Goal: Information Seeking & Learning: Learn about a topic

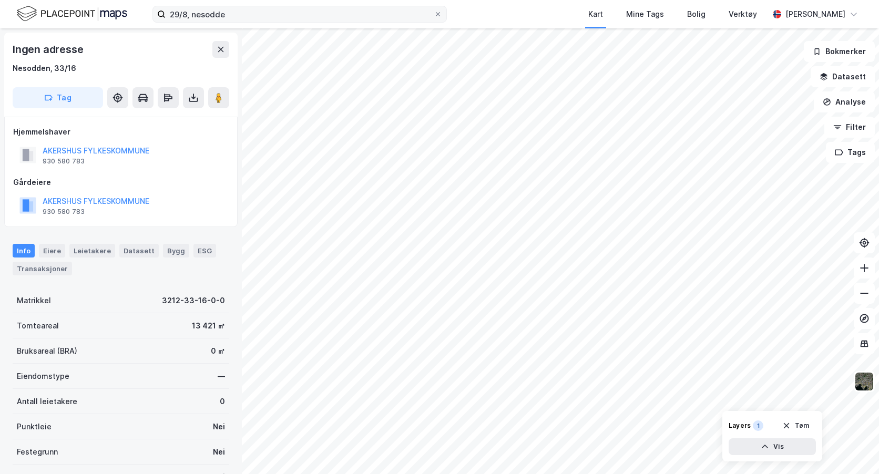
scroll to position [1, 0]
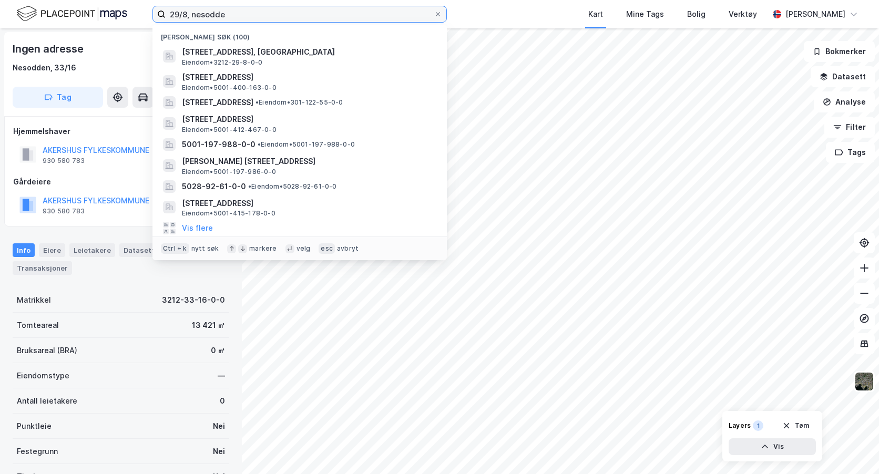
drag, startPoint x: 227, startPoint y: 15, endPoint x: 126, endPoint y: 9, distance: 101.1
click at [126, 9] on div "29/8, [PERSON_NAME] søk (100) Bleksliveien 289, 1458, FJELLSTRAND, NESODDEN Eie…" at bounding box center [439, 14] width 879 height 28
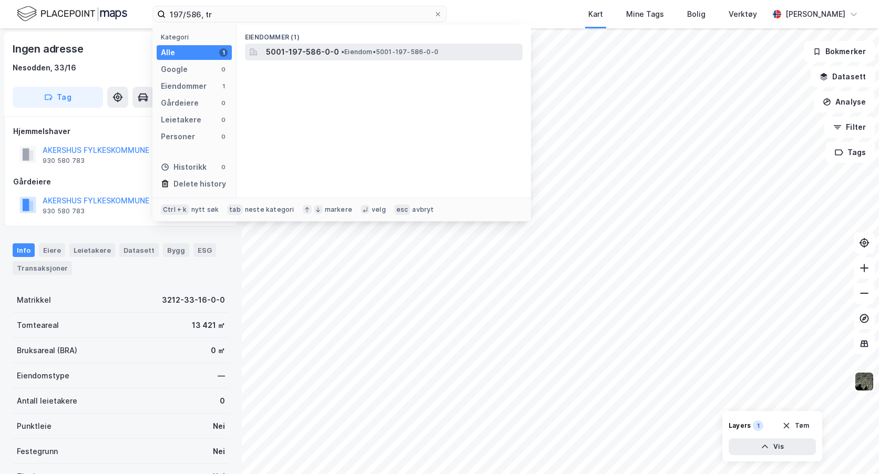
click at [285, 53] on span "5001-197-586-0-0" at bounding box center [302, 52] width 73 height 13
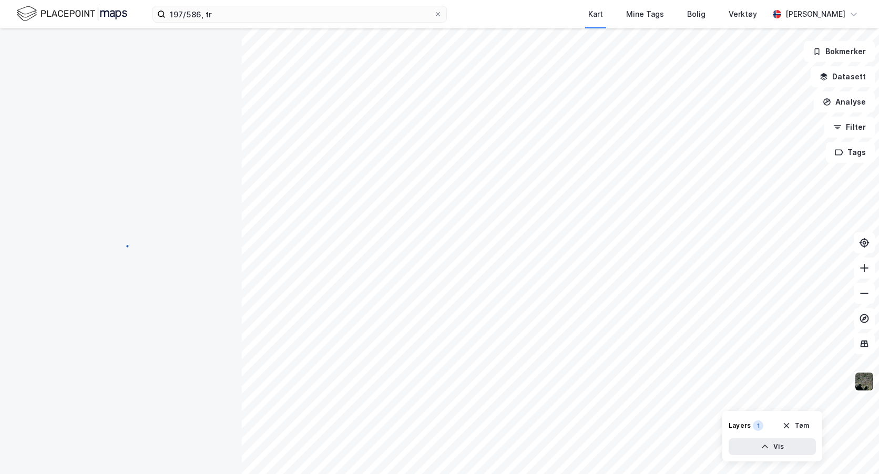
scroll to position [1, 0]
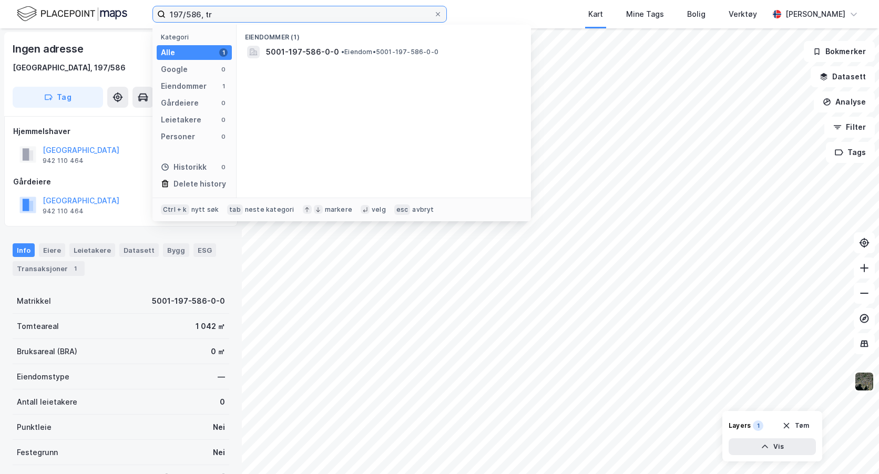
click at [188, 17] on input "197/586, tr" at bounding box center [300, 14] width 268 height 16
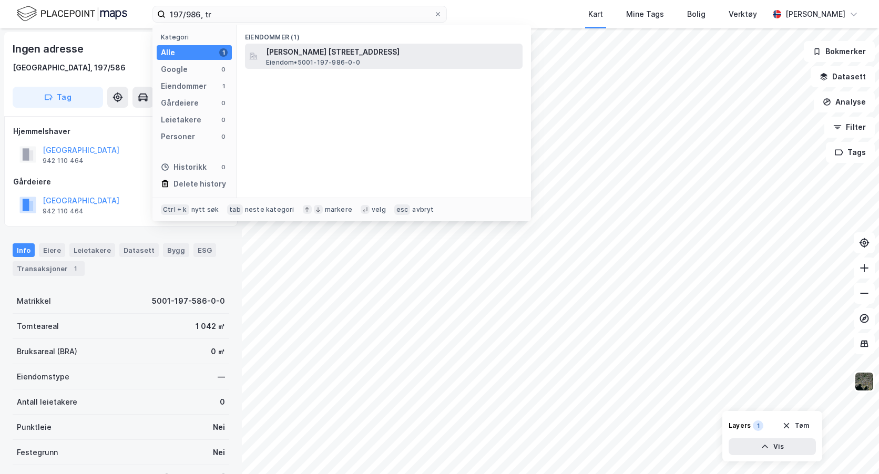
click at [297, 57] on span "[PERSON_NAME] [STREET_ADDRESS]" at bounding box center [392, 52] width 252 height 13
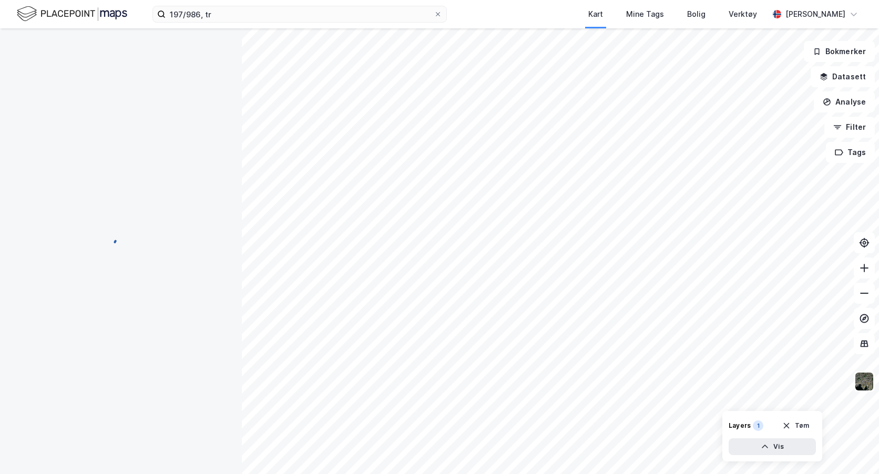
scroll to position [1, 0]
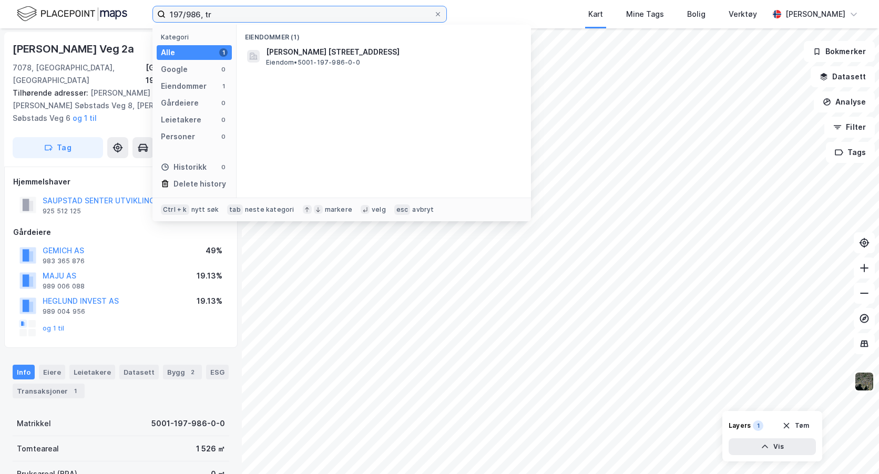
drag, startPoint x: 219, startPoint y: 16, endPoint x: 79, endPoint y: 15, distance: 140.4
click at [79, 14] on div "197/986, tr Kategori Alle 1 Google 0 Eiendommer 1 Gårdeiere 0 Leietakere 0 Pers…" at bounding box center [439, 14] width 879 height 28
click at [827, 77] on icon "button" at bounding box center [824, 77] width 8 height 8
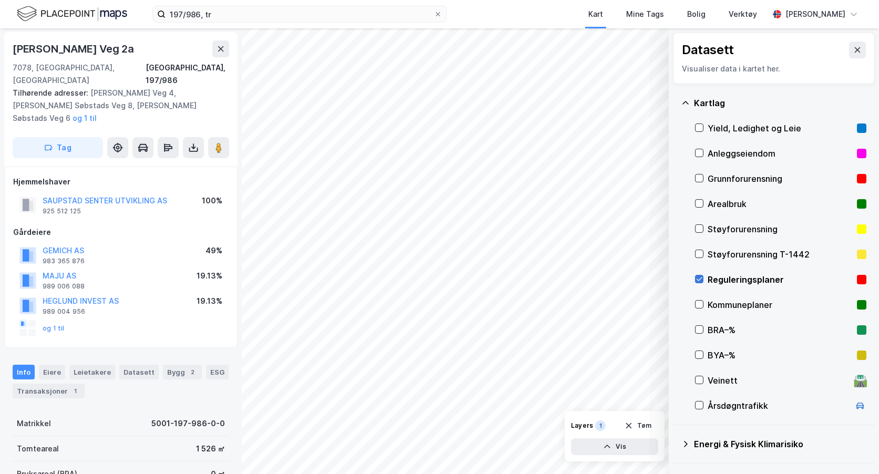
click at [701, 280] on icon at bounding box center [699, 279] width 7 height 7
click at [855, 51] on icon at bounding box center [858, 49] width 6 height 5
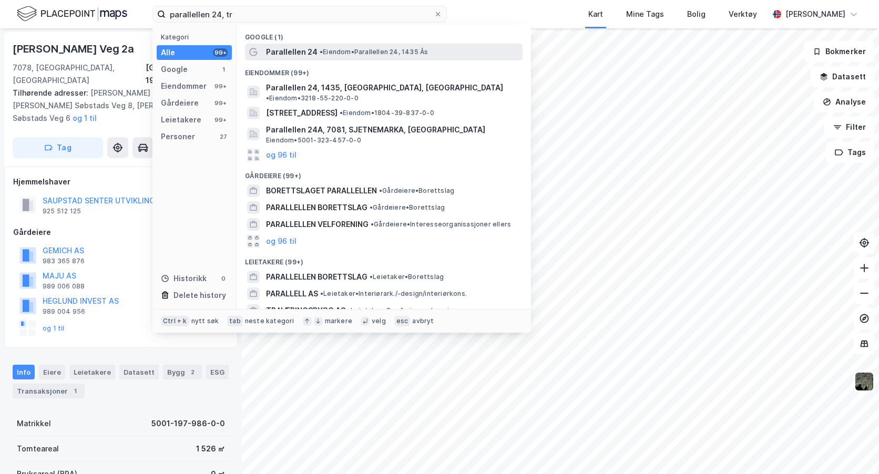
click at [301, 54] on span "Parallellen 24" at bounding box center [292, 52] width 52 height 13
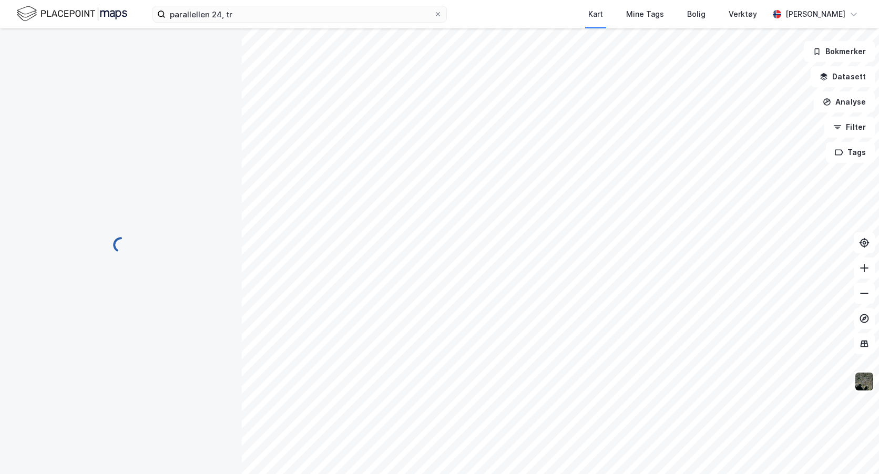
scroll to position [1, 0]
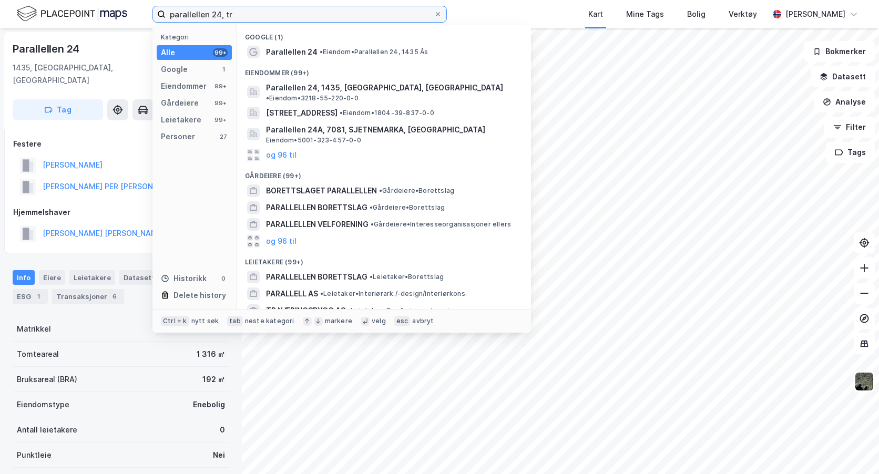
click at [236, 13] on input "parallellen 24, tr" at bounding box center [300, 14] width 268 height 16
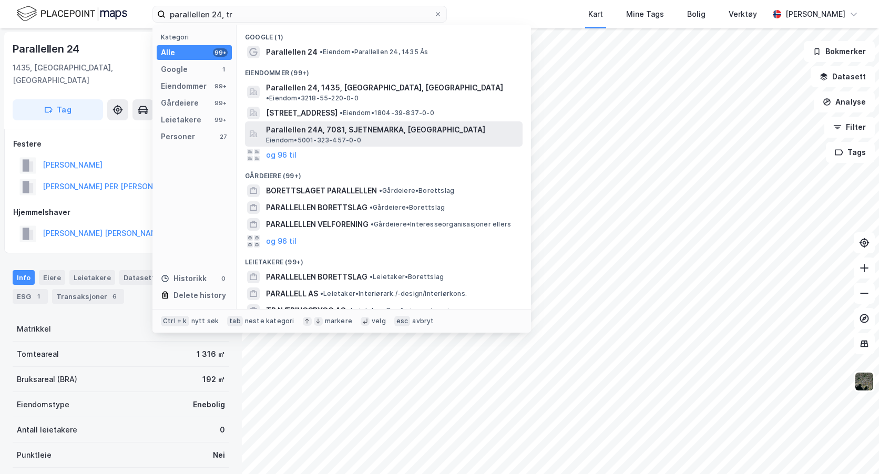
click at [307, 124] on span "Parallellen 24A, 7081, SJETNEMARKA, [GEOGRAPHIC_DATA]" at bounding box center [392, 130] width 252 height 13
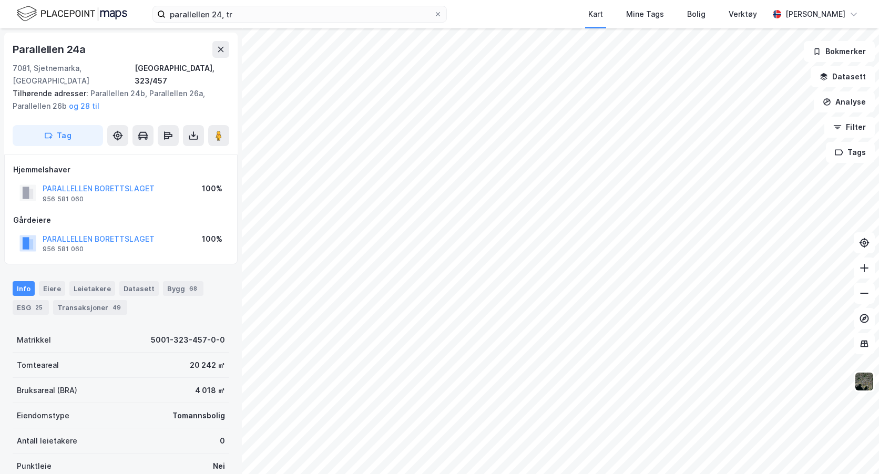
scroll to position [1, 0]
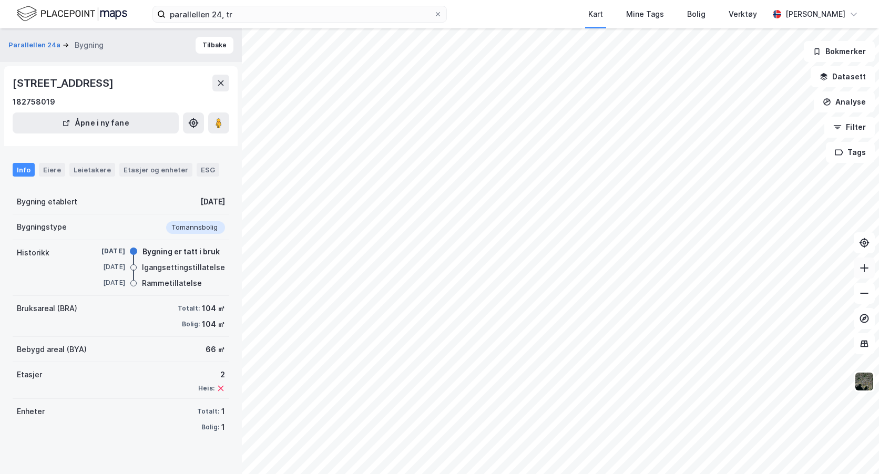
click at [867, 270] on icon at bounding box center [864, 268] width 11 height 11
click at [836, 125] on icon "button" at bounding box center [838, 127] width 8 height 8
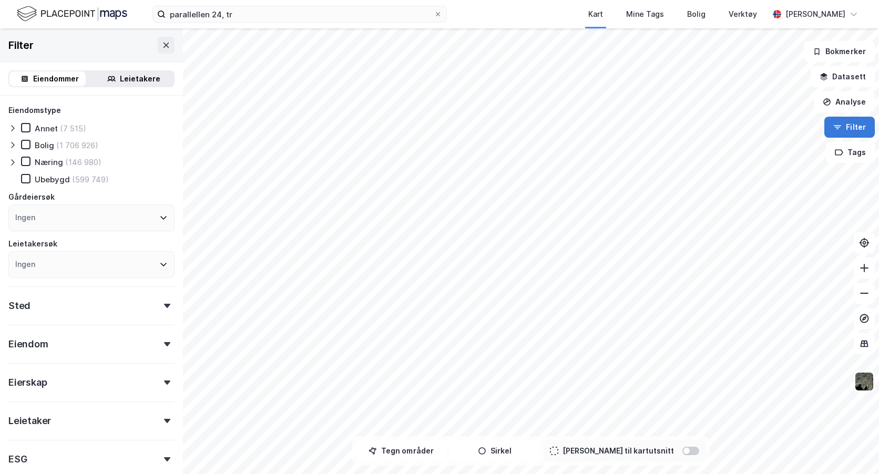
click at [836, 125] on icon "button" at bounding box center [838, 127] width 8 height 8
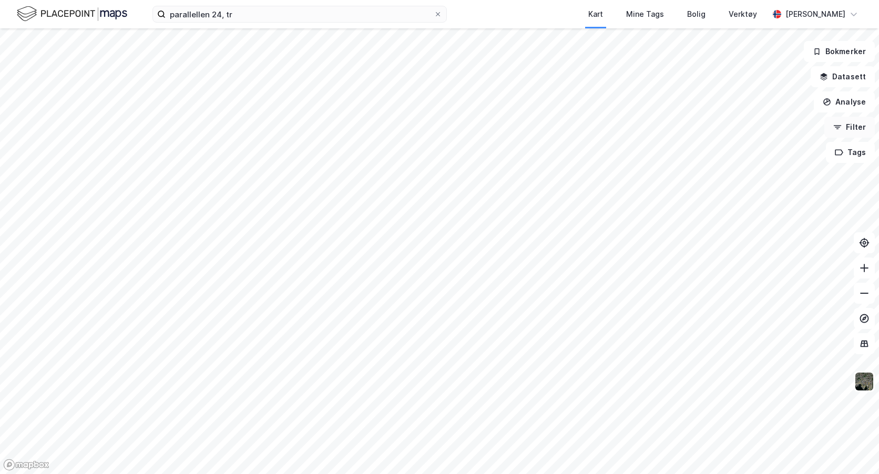
click at [836, 125] on icon "button" at bounding box center [838, 127] width 8 height 8
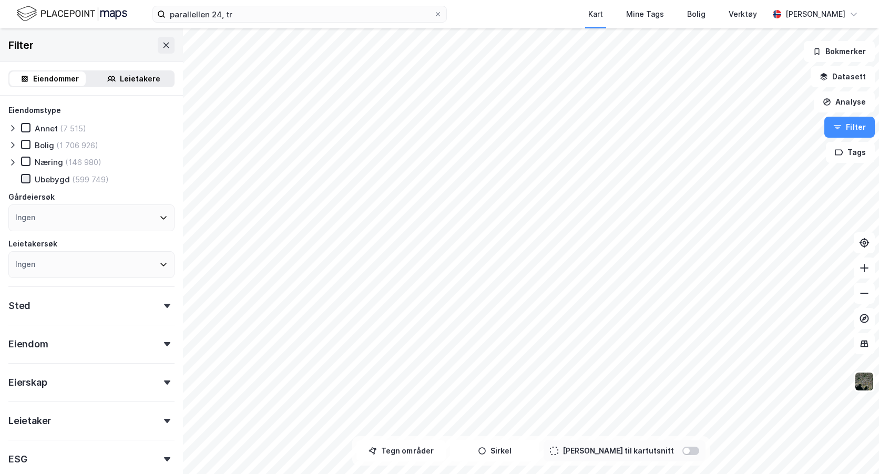
click at [27, 179] on icon at bounding box center [25, 178] width 7 height 7
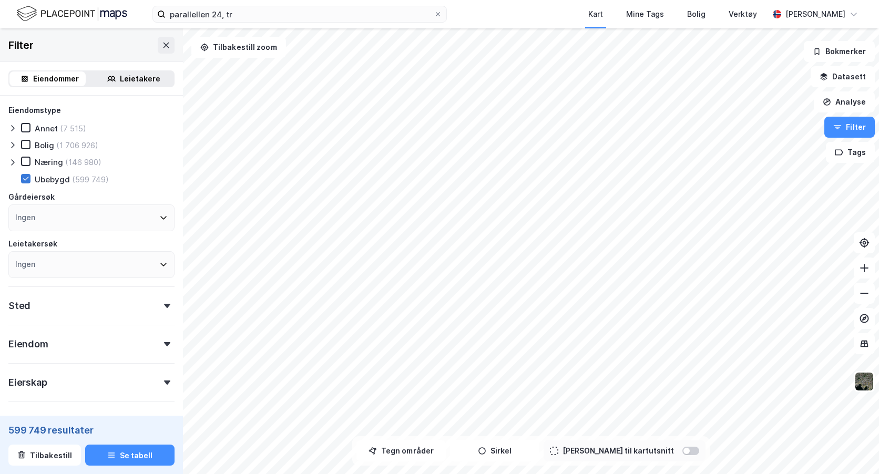
click at [27, 179] on icon at bounding box center [25, 178] width 7 height 7
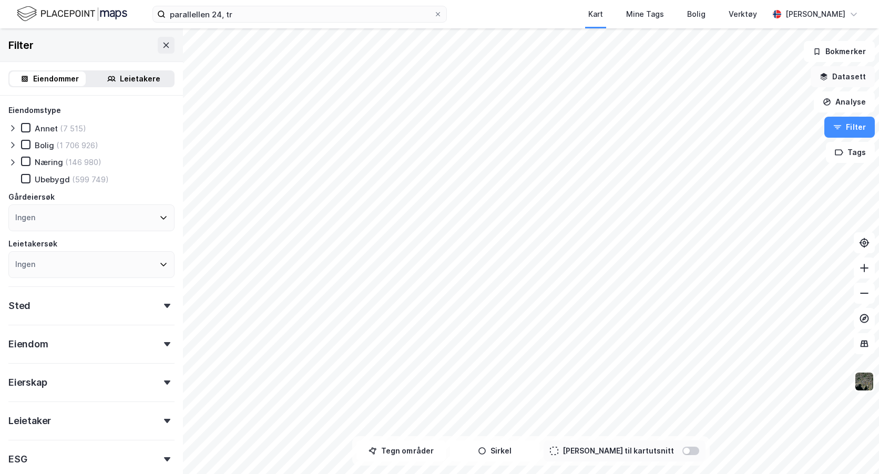
click at [824, 77] on icon "button" at bounding box center [824, 77] width 8 height 8
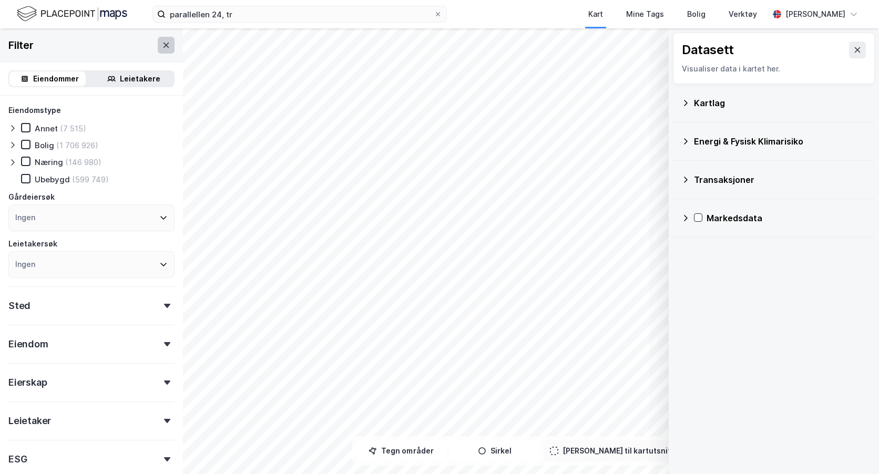
click at [162, 44] on icon at bounding box center [166, 45] width 8 height 8
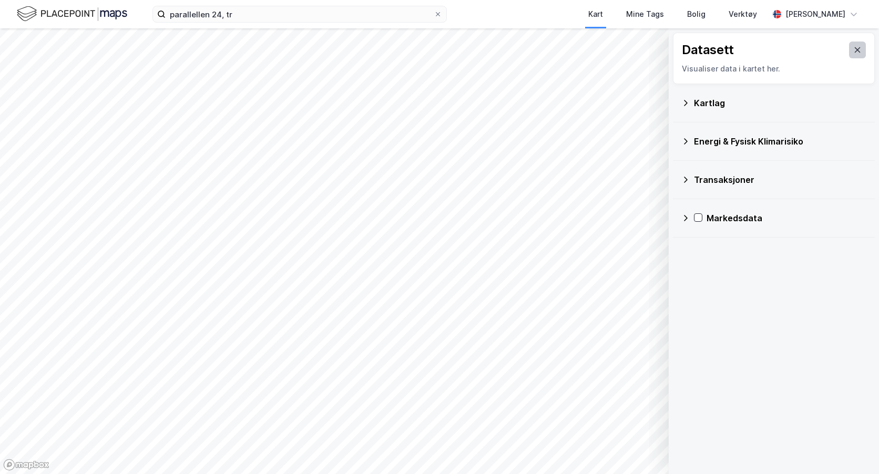
click at [854, 49] on icon at bounding box center [858, 50] width 8 height 8
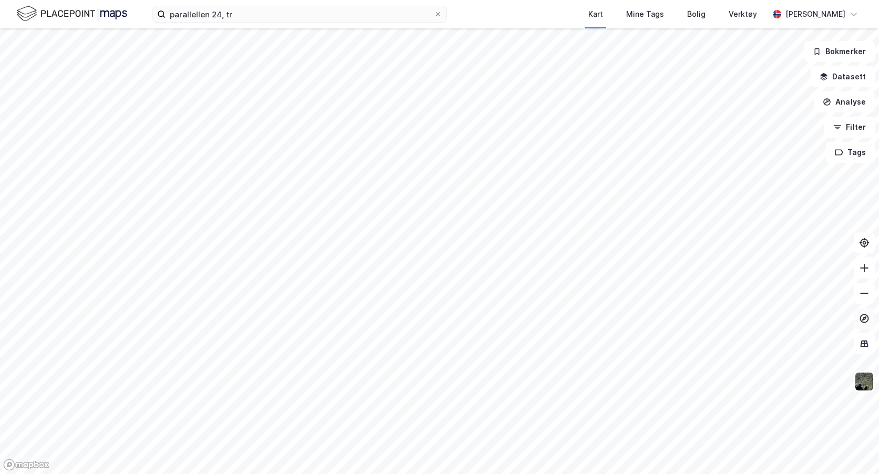
click at [865, 319] on icon at bounding box center [864, 318] width 11 height 11
click at [863, 316] on icon at bounding box center [864, 318] width 11 height 11
click at [825, 74] on icon "button" at bounding box center [824, 77] width 8 height 8
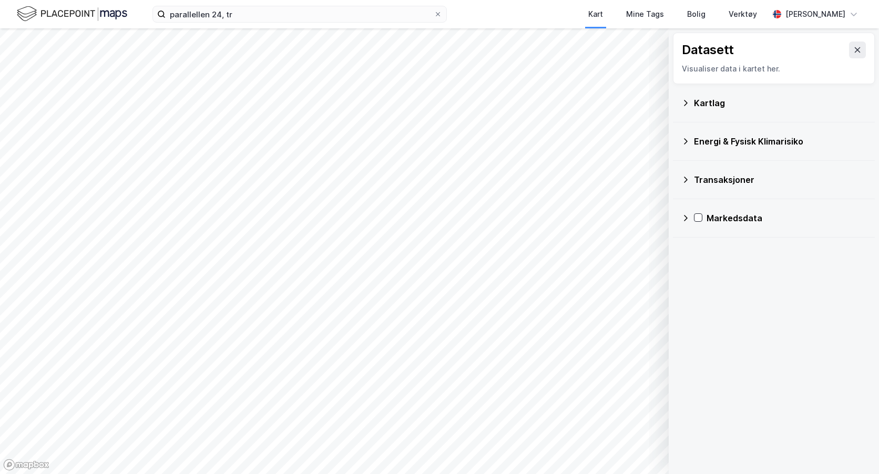
click at [682, 102] on icon at bounding box center [686, 103] width 8 height 8
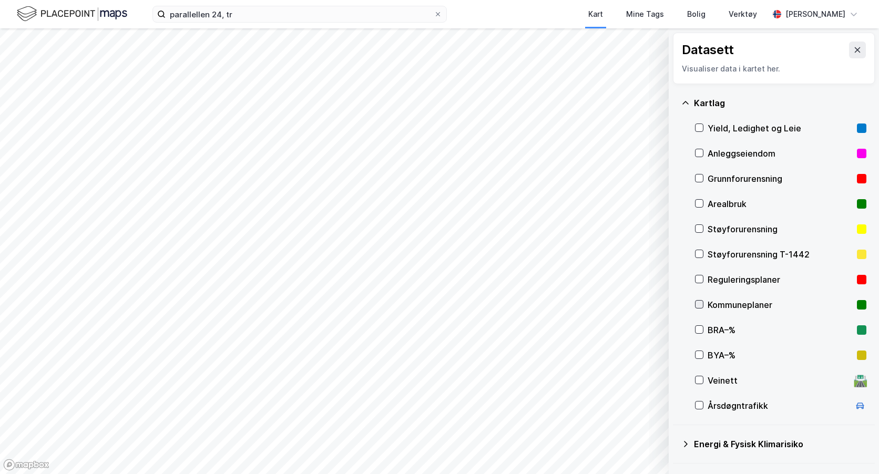
click at [700, 305] on icon at bounding box center [699, 304] width 7 height 7
click at [854, 46] on icon at bounding box center [858, 50] width 8 height 8
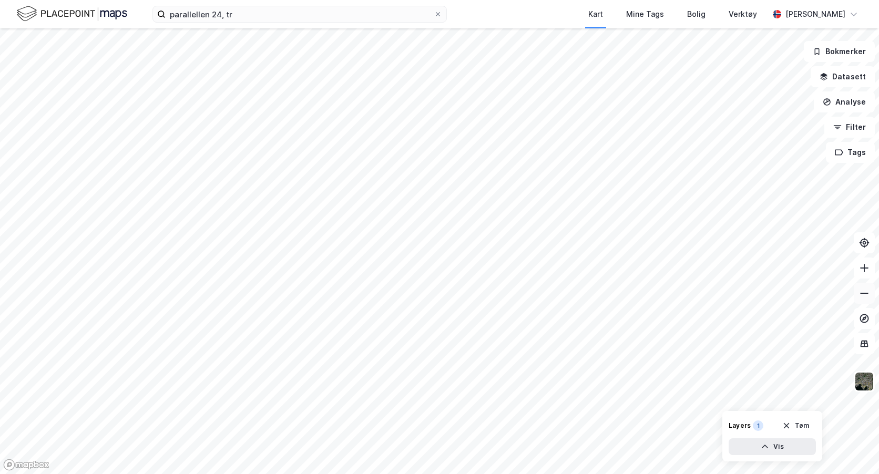
click at [867, 295] on icon at bounding box center [864, 293] width 11 height 11
click at [824, 76] on icon "button" at bounding box center [824, 77] width 8 height 8
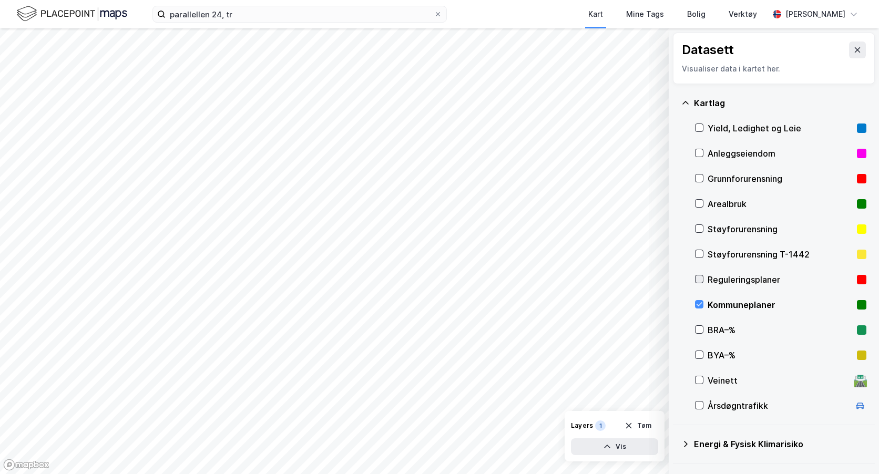
click at [701, 280] on icon at bounding box center [699, 279] width 7 height 7
click at [699, 333] on icon at bounding box center [699, 329] width 7 height 7
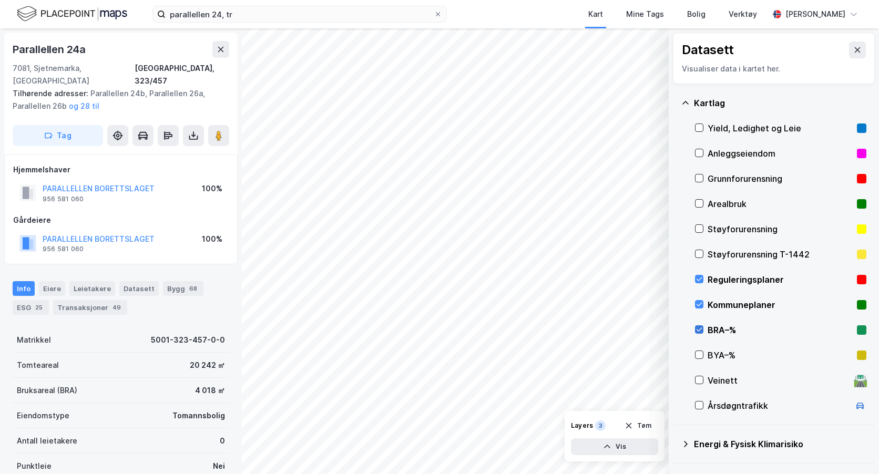
click at [700, 328] on icon at bounding box center [699, 329] width 7 height 7
click at [703, 302] on icon at bounding box center [699, 304] width 7 height 7
click at [701, 279] on icon at bounding box center [699, 279] width 7 height 7
click at [854, 46] on button at bounding box center [857, 50] width 17 height 17
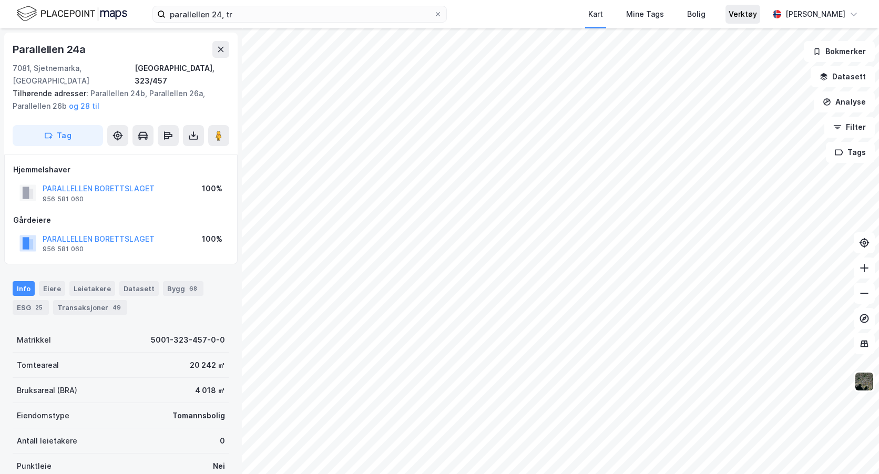
click at [756, 11] on div "Verktøy" at bounding box center [743, 14] width 28 height 13
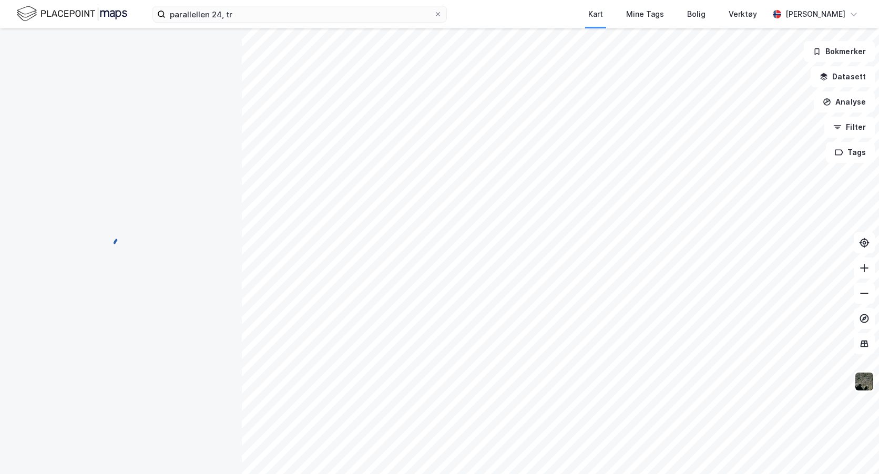
scroll to position [2, 0]
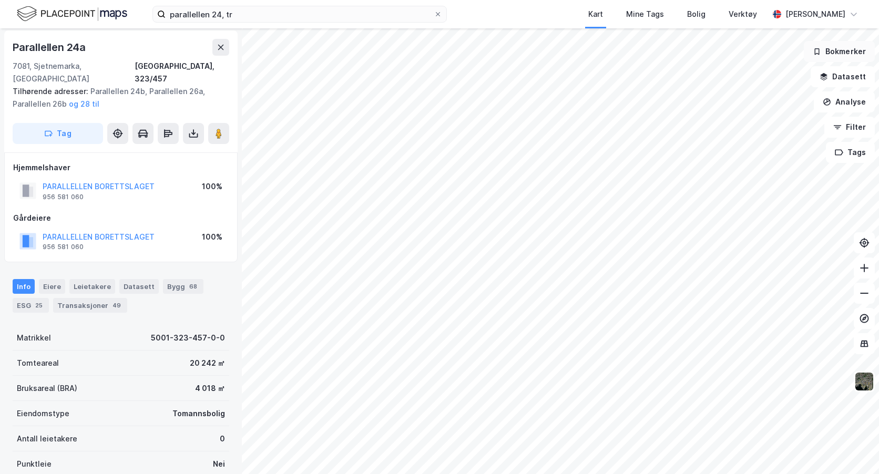
click at [862, 50] on button "Bokmerker" at bounding box center [839, 51] width 71 height 21
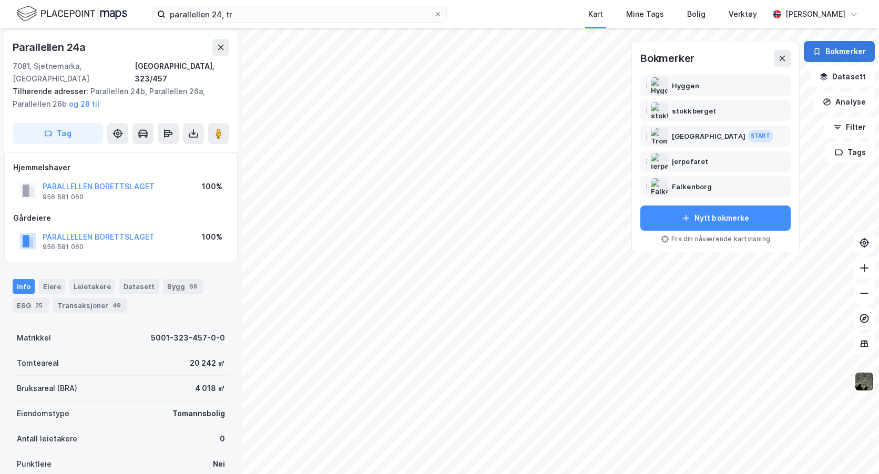
click at [862, 50] on button "Bokmerker" at bounding box center [839, 51] width 71 height 21
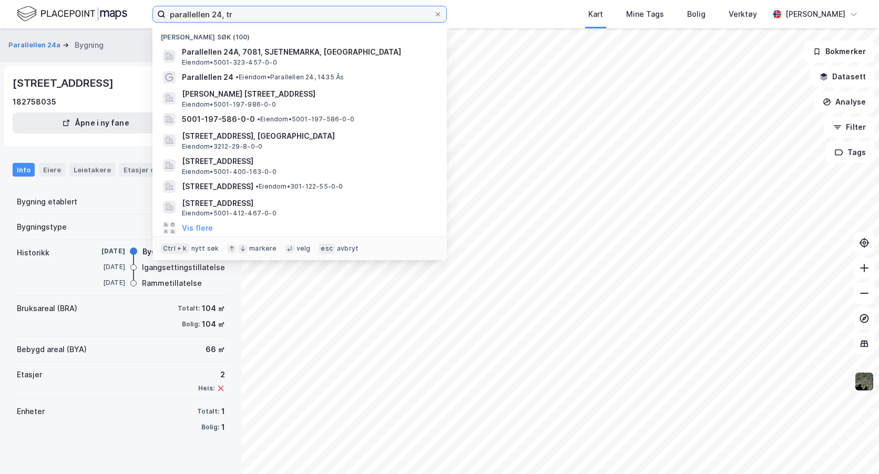
drag, startPoint x: 296, startPoint y: 19, endPoint x: 112, endPoint y: 12, distance: 184.3
click at [112, 12] on div "parallellen 24, tr Nylige søk (100) Parallellen 24A, 7081, SJETNEMARKA, [GEOGRA…" at bounding box center [439, 14] width 879 height 28
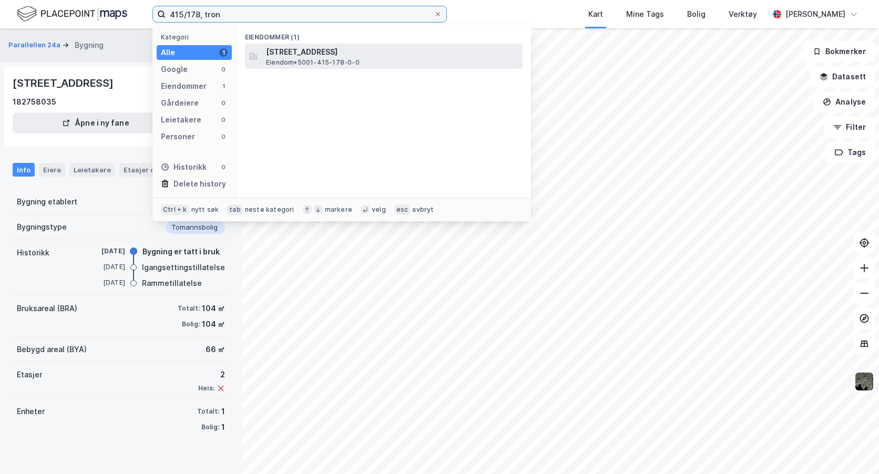
type input "415/178, tron"
click at [304, 52] on span "[STREET_ADDRESS]" at bounding box center [392, 52] width 252 height 13
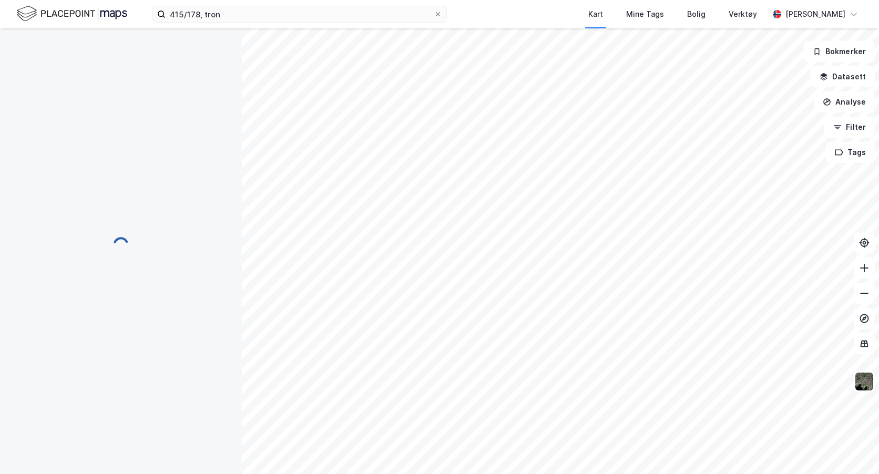
scroll to position [2, 0]
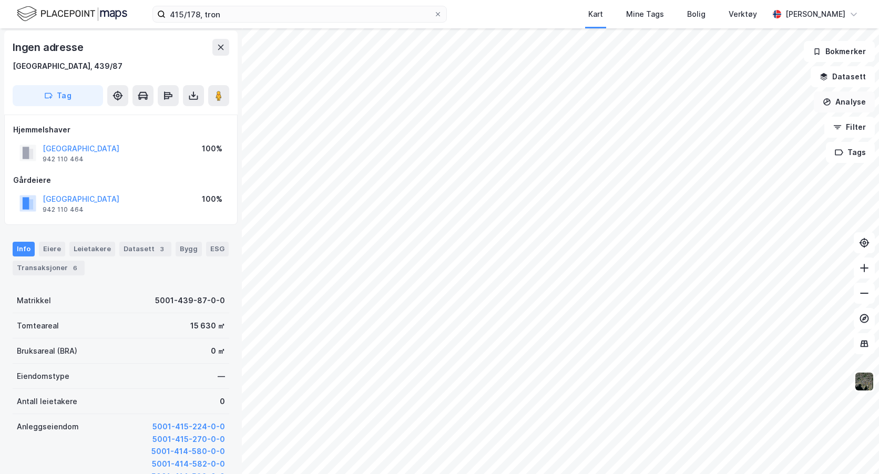
scroll to position [2, 0]
click at [0, 0] on button "[GEOGRAPHIC_DATA]" at bounding box center [0, 0] width 0 height 0
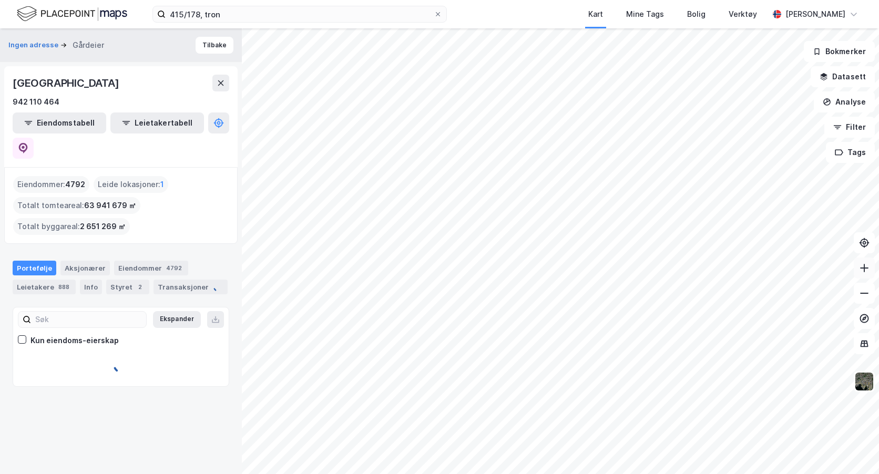
click at [859, 269] on button at bounding box center [864, 268] width 21 height 21
click at [859, 269] on icon at bounding box center [864, 268] width 11 height 11
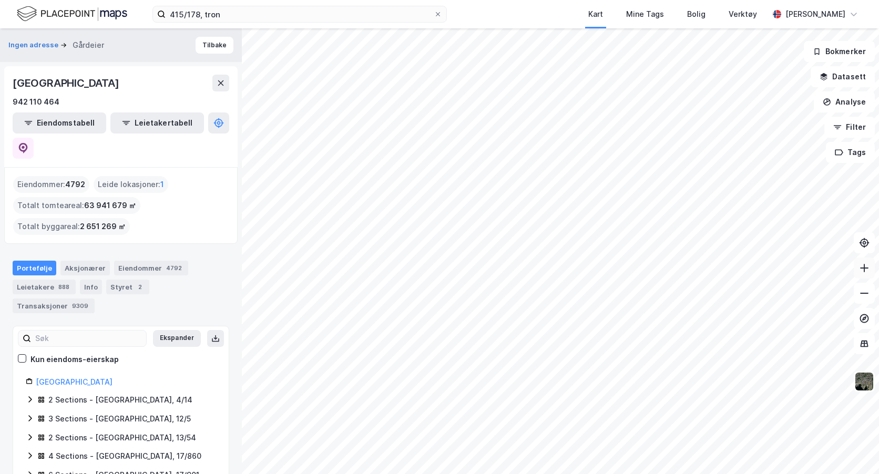
click at [864, 268] on icon at bounding box center [864, 268] width 11 height 11
click at [868, 267] on icon at bounding box center [864, 268] width 11 height 11
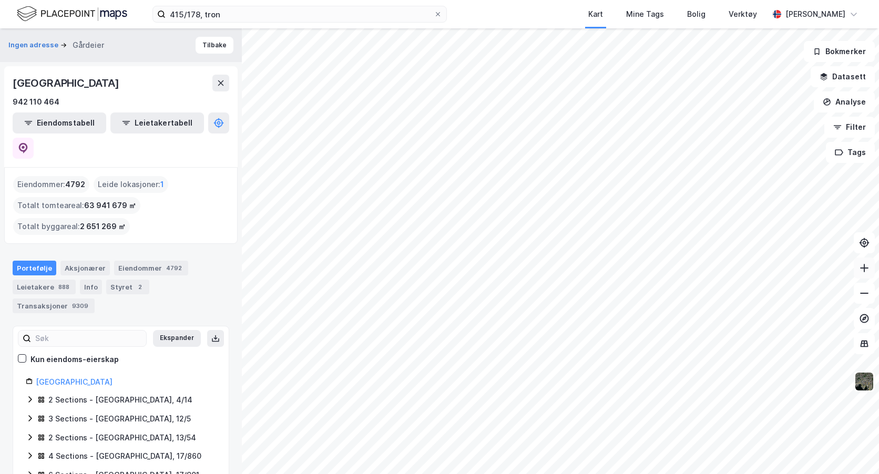
click at [868, 267] on icon at bounding box center [864, 268] width 11 height 11
click at [868, 269] on icon at bounding box center [864, 268] width 11 height 11
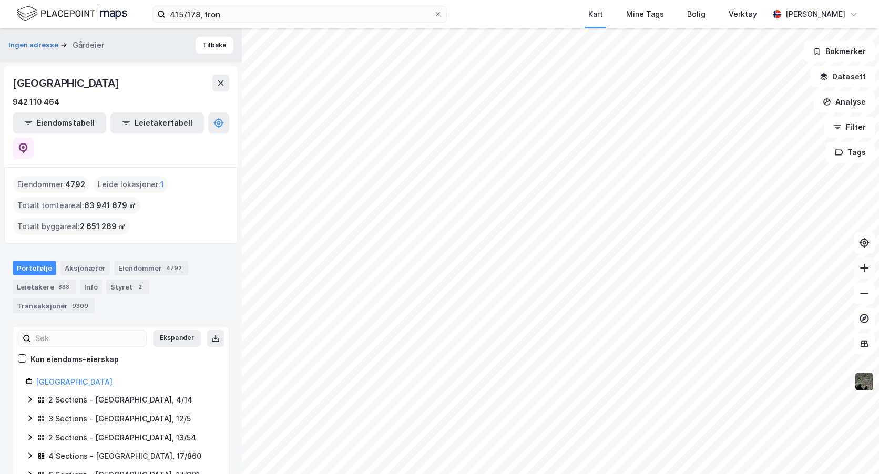
click at [866, 271] on icon at bounding box center [864, 268] width 11 height 11
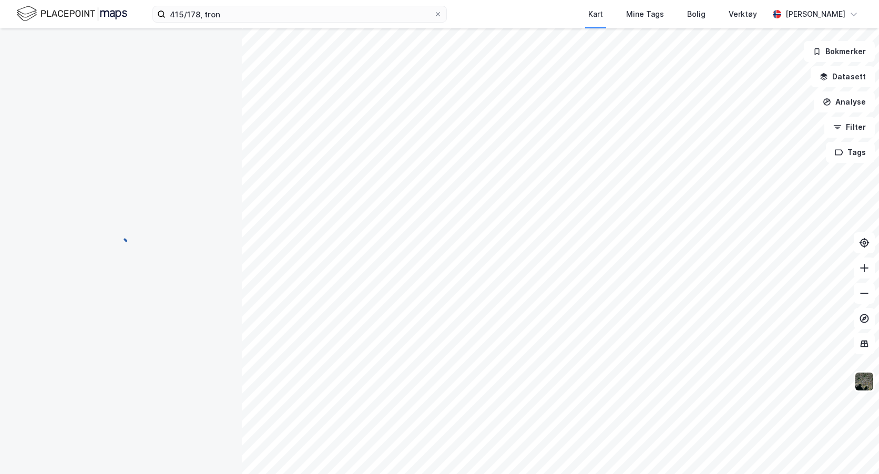
scroll to position [2, 0]
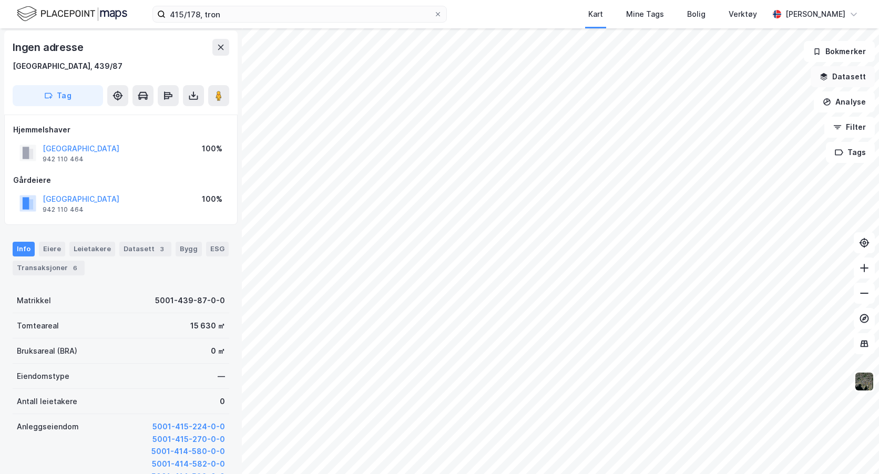
click at [822, 76] on button "Datasett" at bounding box center [843, 76] width 64 height 21
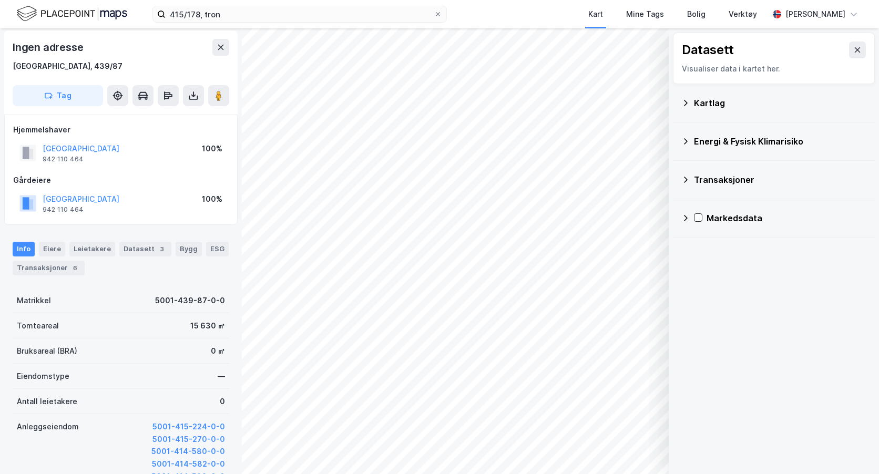
click at [688, 103] on icon at bounding box center [686, 103] width 8 height 8
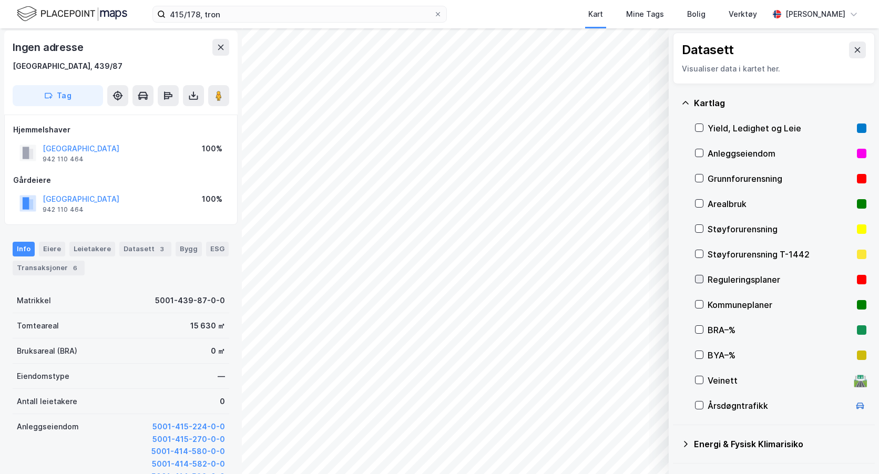
click at [700, 279] on icon at bounding box center [699, 279] width 7 height 7
click at [854, 47] on icon at bounding box center [858, 50] width 8 height 8
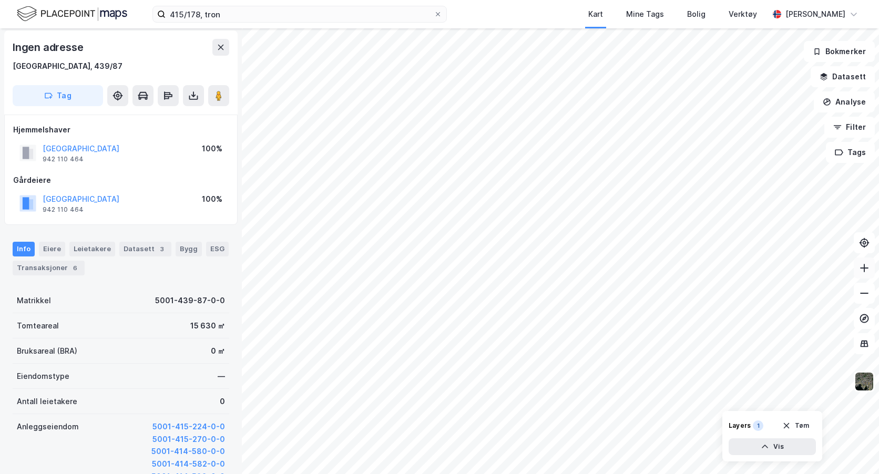
click at [865, 271] on icon at bounding box center [864, 268] width 1 height 8
click at [871, 268] on button at bounding box center [864, 268] width 21 height 21
click at [866, 296] on icon at bounding box center [864, 293] width 11 height 11
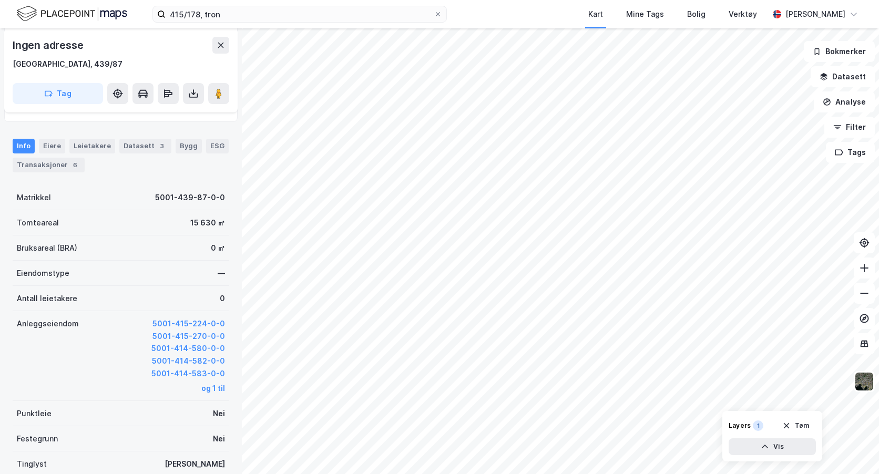
scroll to position [0, 0]
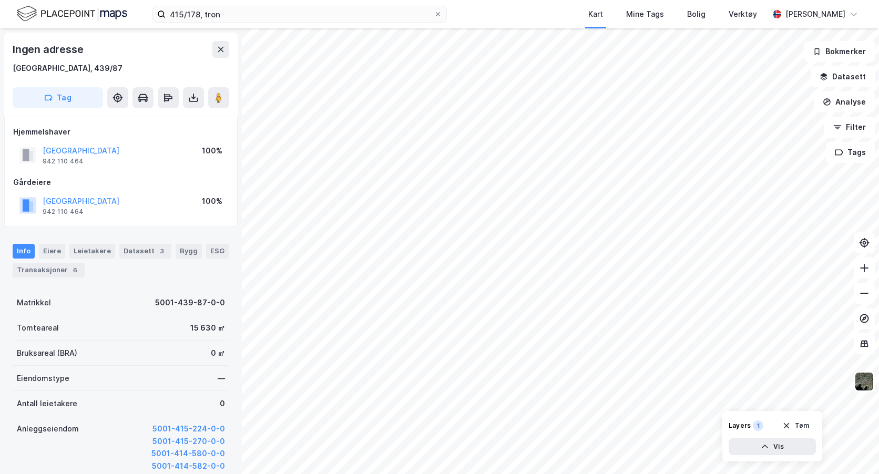
scroll to position [13, 0]
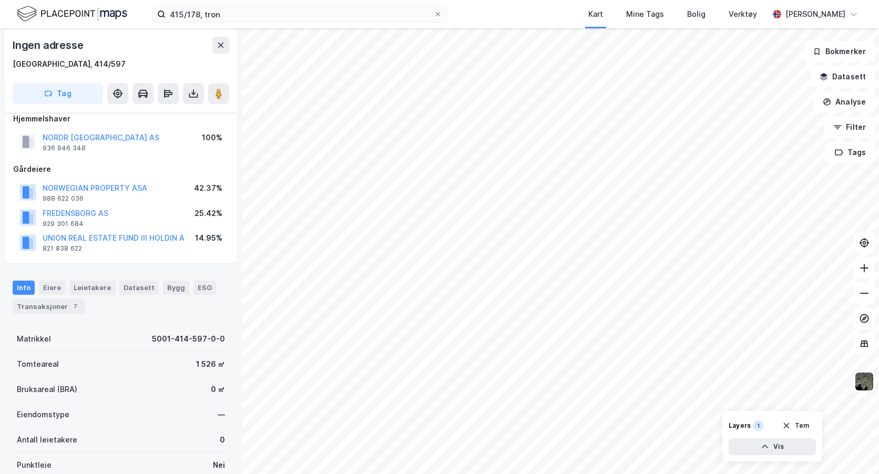
scroll to position [13, 0]
click at [0, 0] on button "LILLEBY EIENDOM AS" at bounding box center [0, 0] width 0 height 0
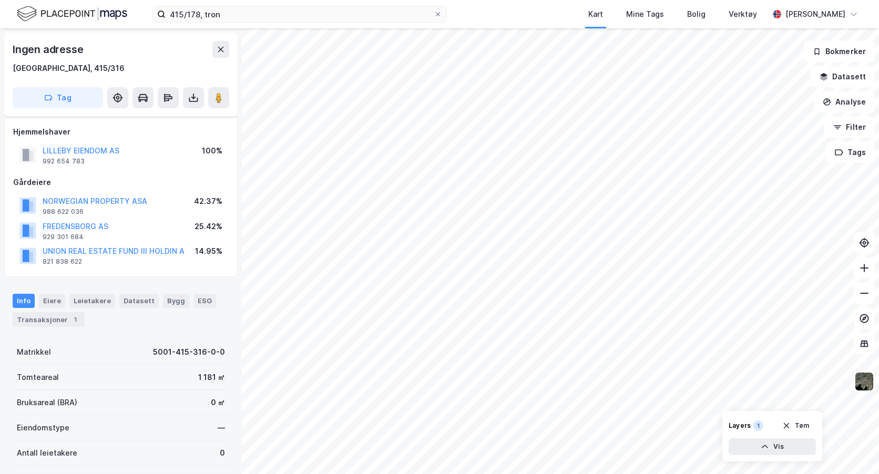
scroll to position [13, 0]
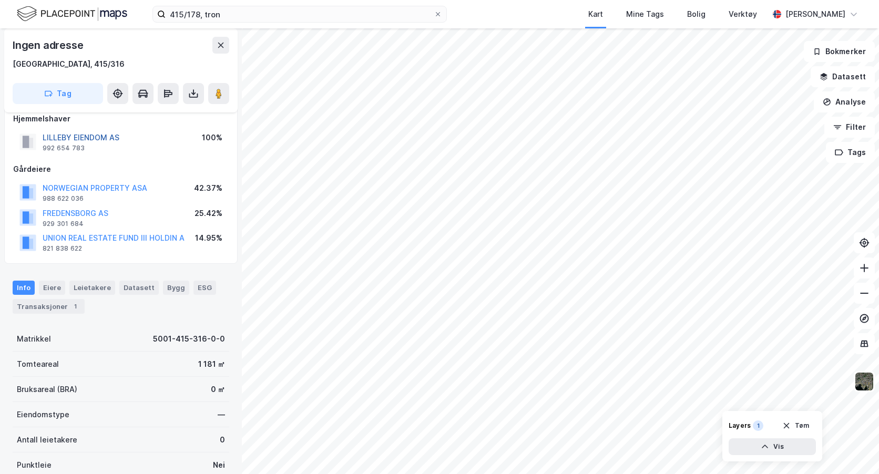
click at [0, 0] on button "LILLEBY EIENDOM AS" at bounding box center [0, 0] width 0 height 0
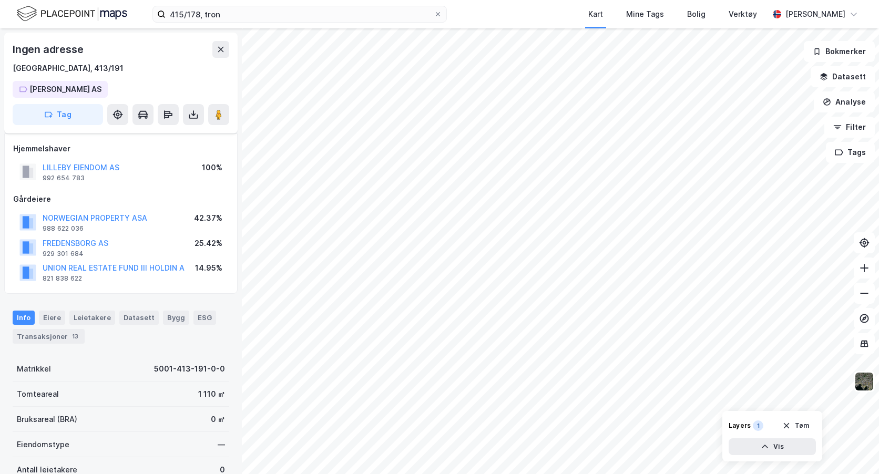
scroll to position [13, 0]
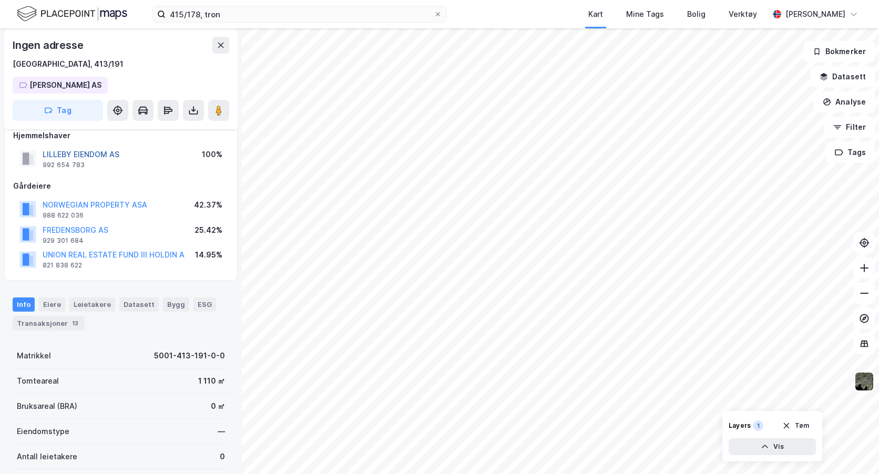
click at [0, 0] on button "LILLEBY EIENDOM AS" at bounding box center [0, 0] width 0 height 0
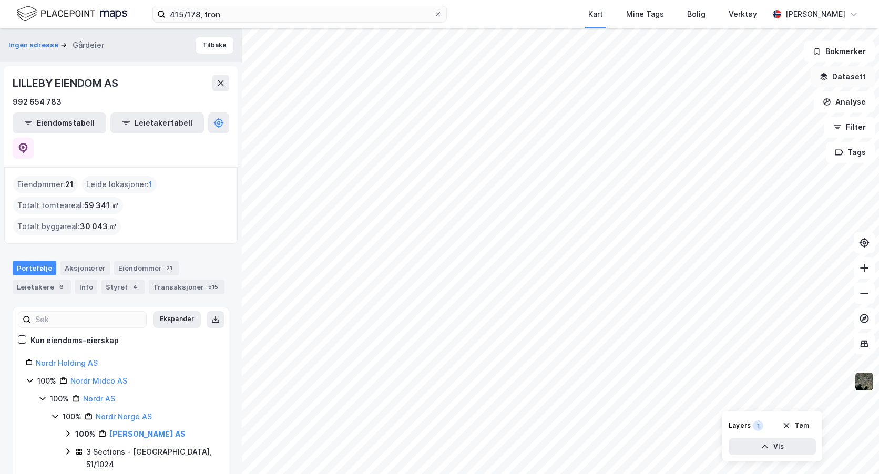
click at [824, 74] on icon "button" at bounding box center [824, 77] width 8 height 8
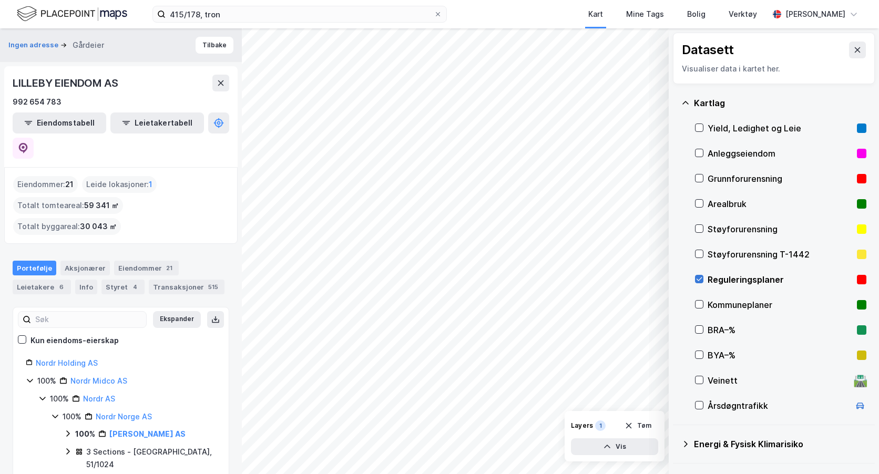
click at [701, 282] on icon at bounding box center [699, 279] width 7 height 7
click at [852, 44] on button at bounding box center [857, 50] width 17 height 17
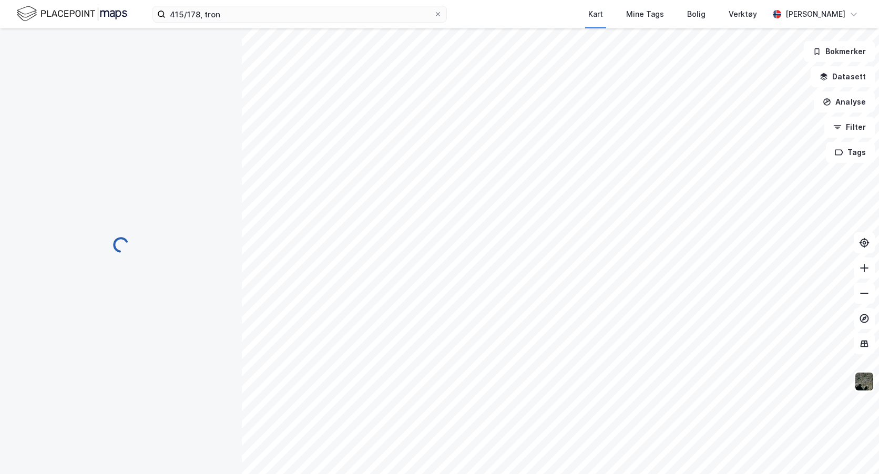
scroll to position [13, 0]
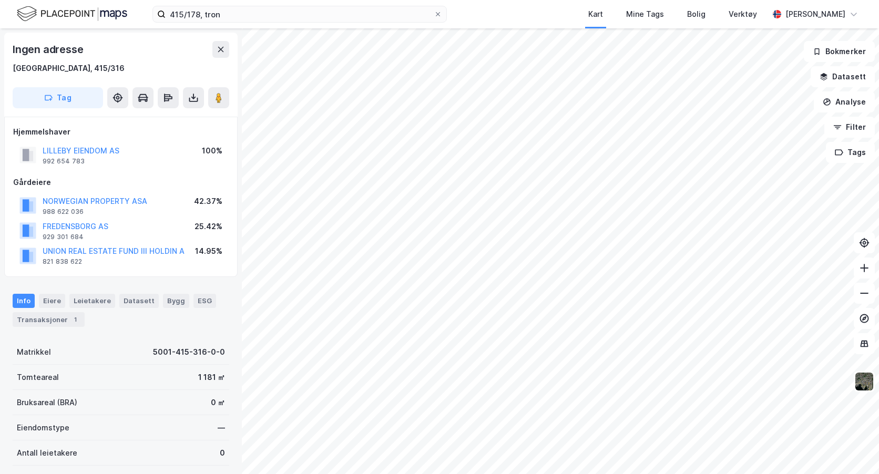
scroll to position [13, 0]
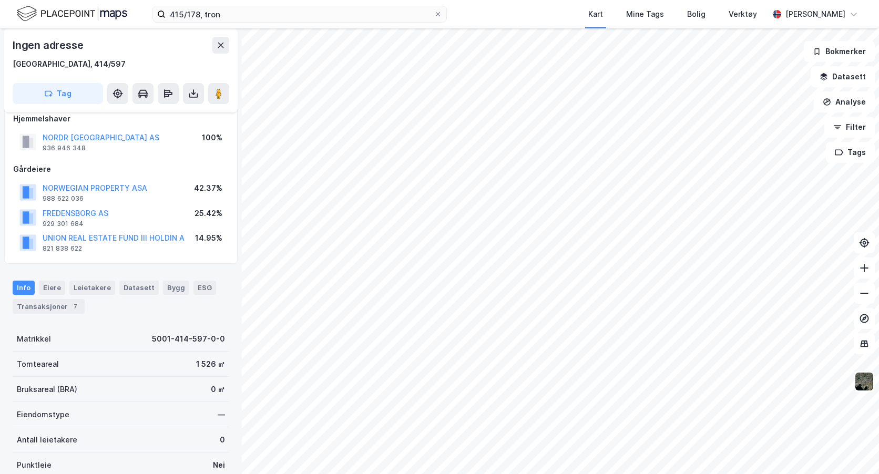
scroll to position [13, 0]
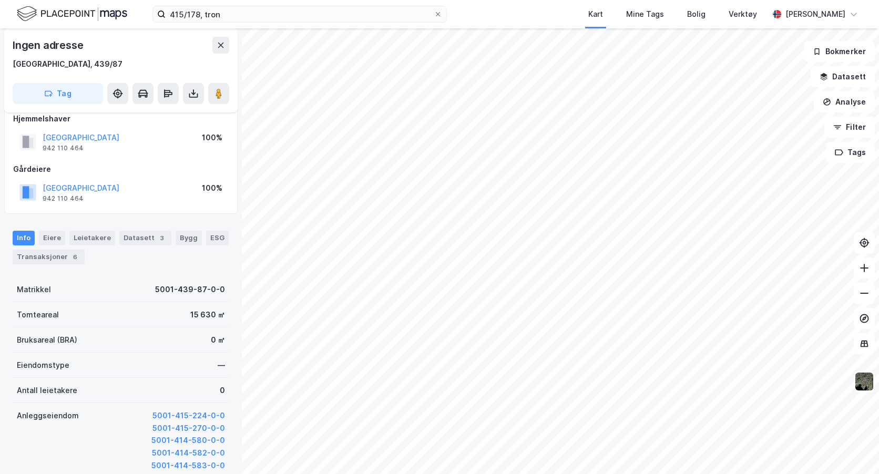
scroll to position [13, 0]
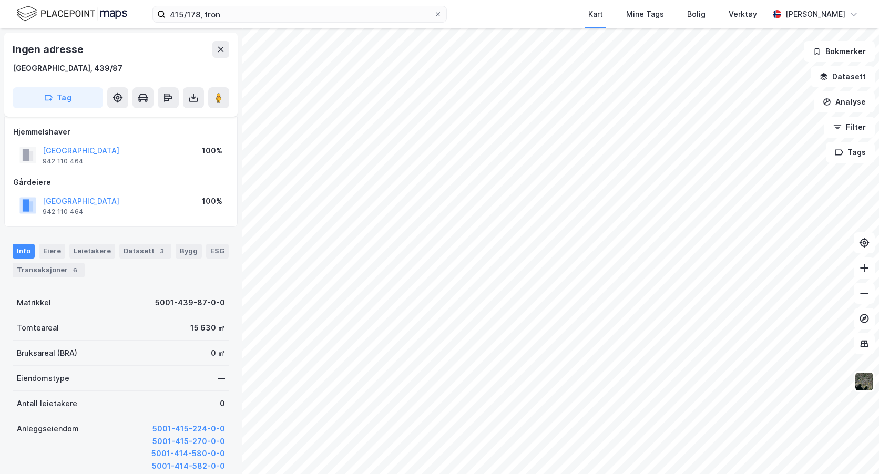
scroll to position [13, 0]
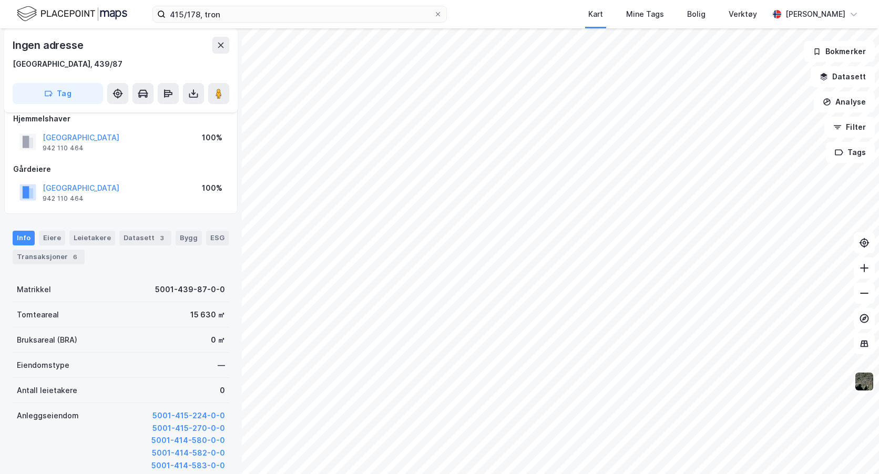
scroll to position [13, 0]
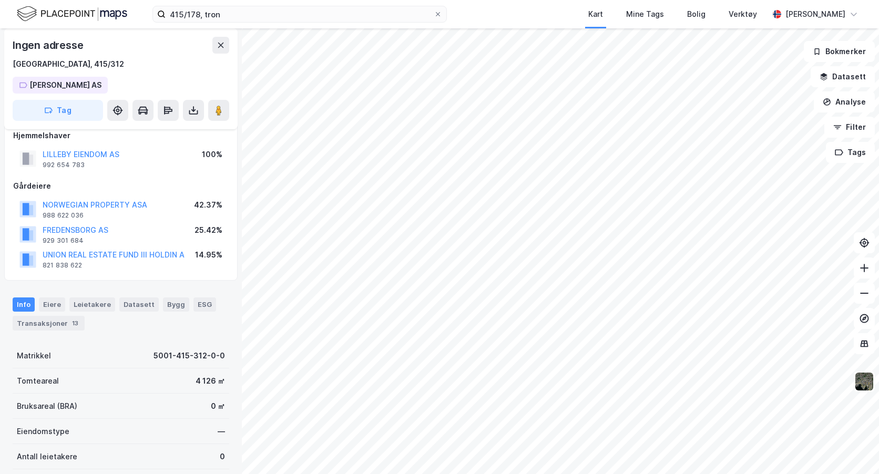
scroll to position [13, 0]
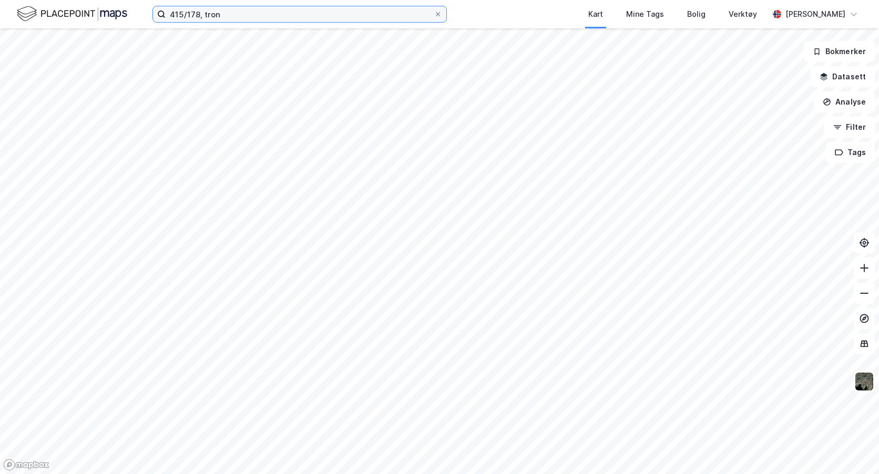
click at [222, 15] on input "415/178, tron" at bounding box center [300, 14] width 268 height 16
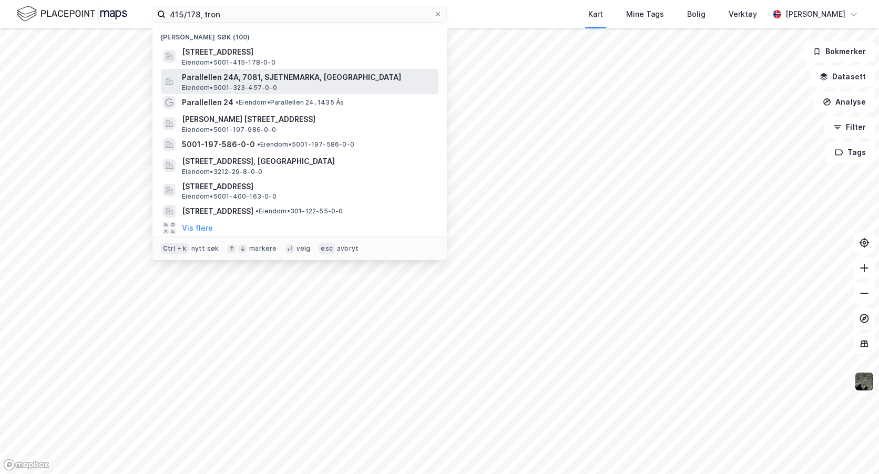
click at [249, 76] on span "Parallellen 24A, 7081, SJETNEMARKA, [GEOGRAPHIC_DATA]" at bounding box center [308, 77] width 252 height 13
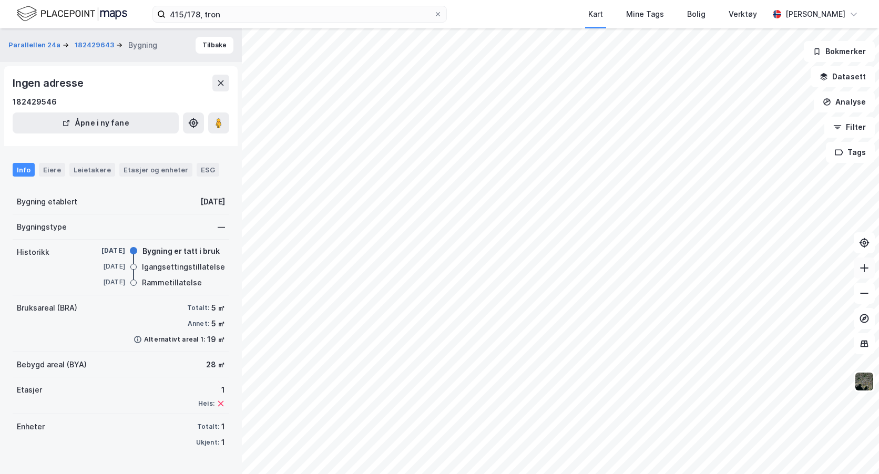
click at [864, 268] on icon at bounding box center [864, 268] width 8 height 1
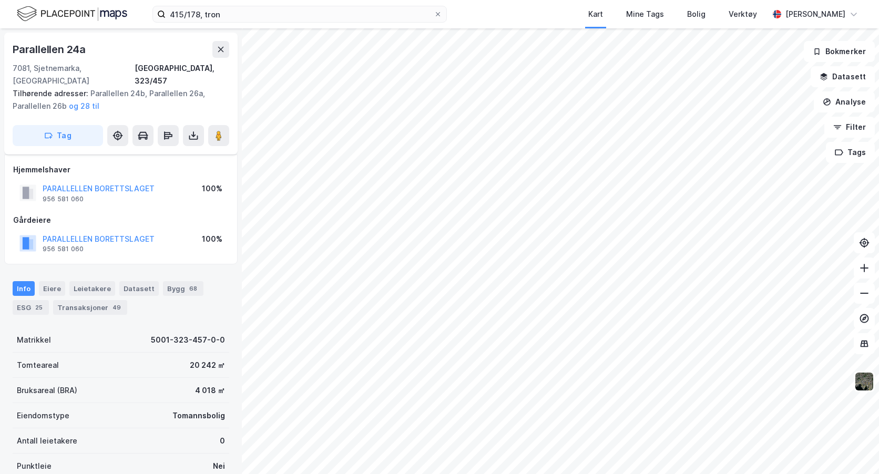
scroll to position [13, 0]
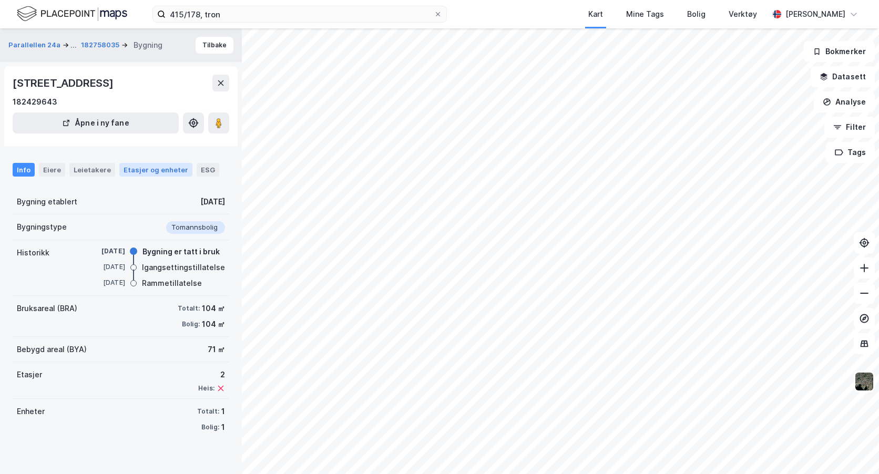
click at [157, 168] on div "Etasjer og enheter" at bounding box center [156, 169] width 65 height 9
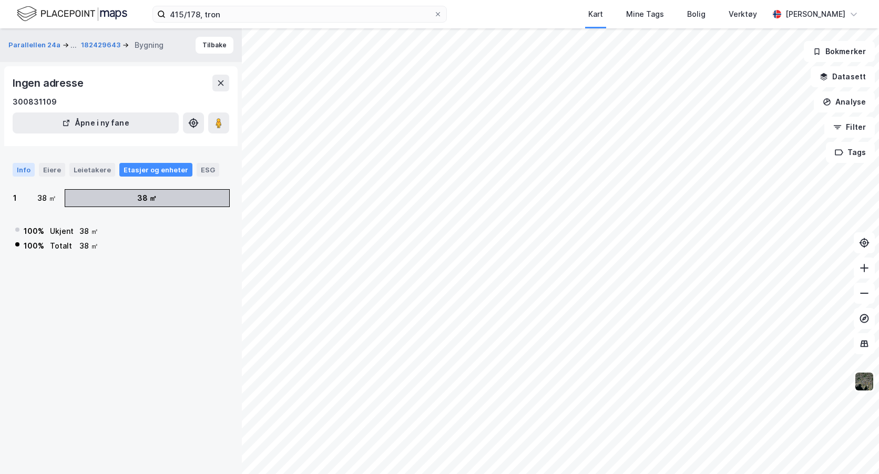
click at [21, 168] on div "Info" at bounding box center [24, 170] width 22 height 14
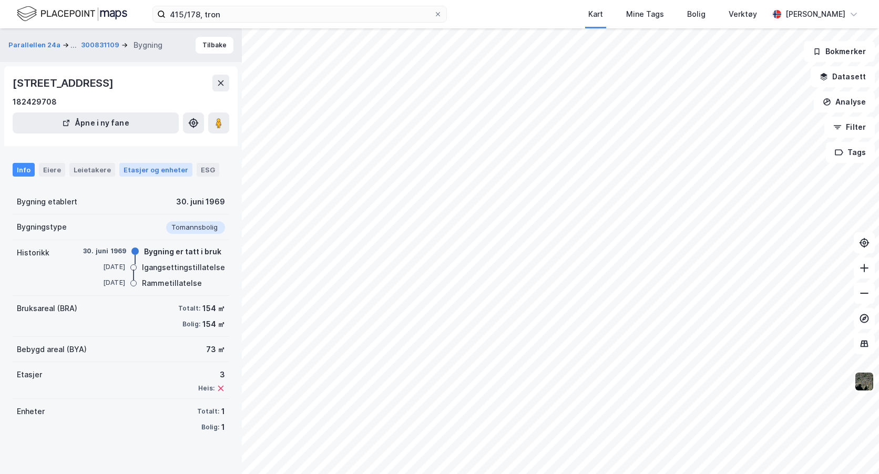
click at [158, 170] on div "Etasjer og enheter" at bounding box center [156, 169] width 65 height 9
